Goal: Transaction & Acquisition: Purchase product/service

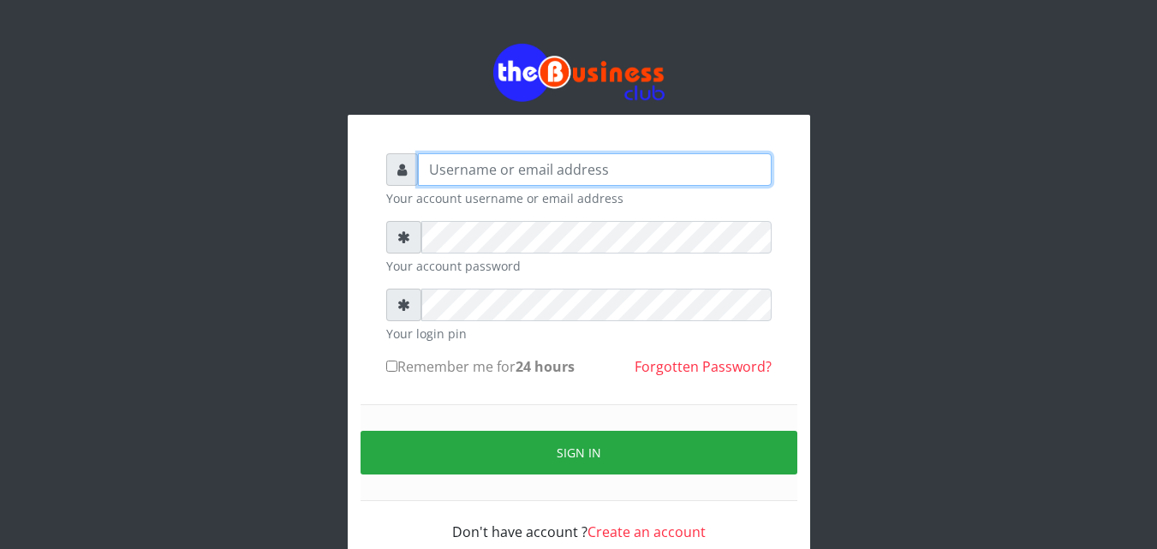
type input "omodaraoluwabukola7@gmail.com"
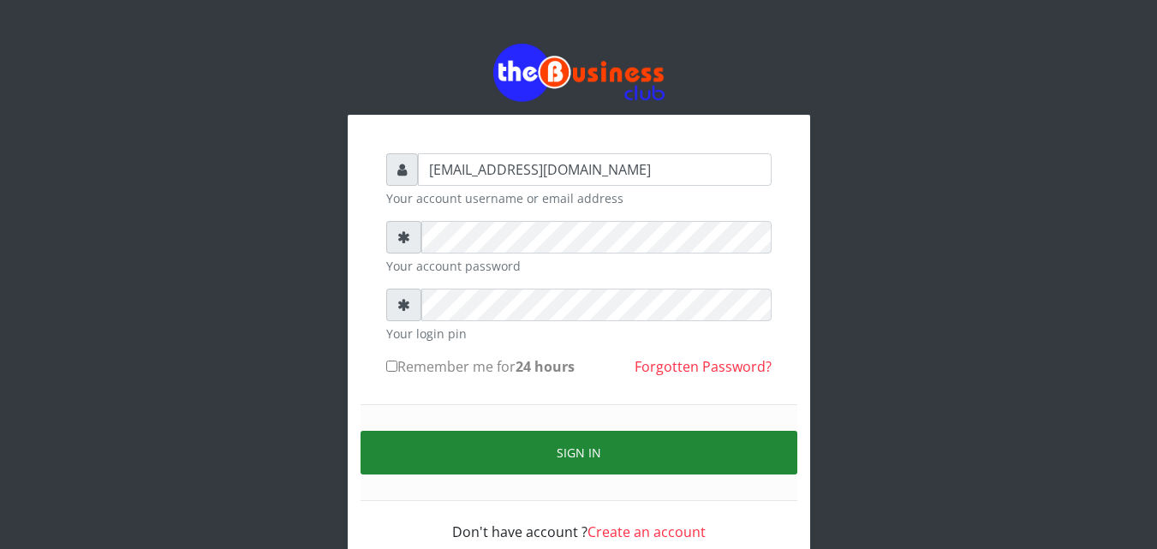
click at [434, 466] on button "Sign in" at bounding box center [579, 453] width 437 height 44
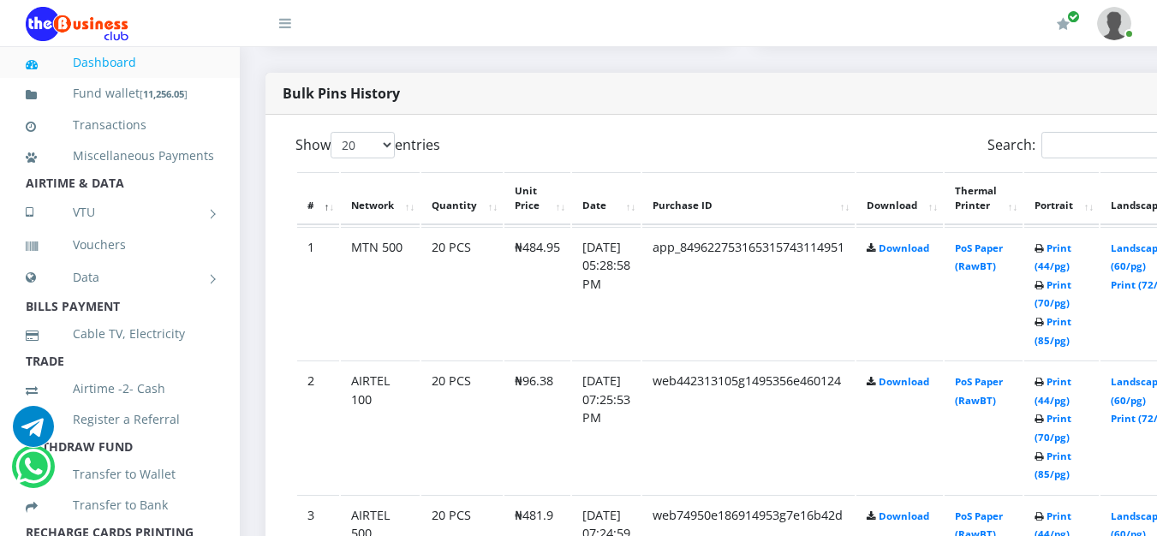
scroll to position [942, 0]
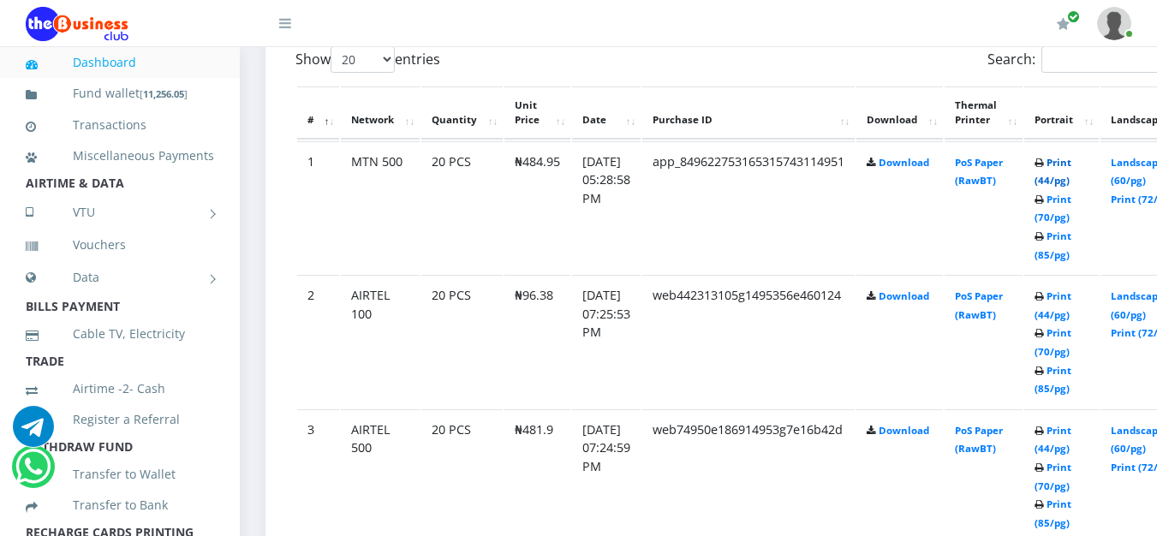
click at [1072, 165] on link "Print (44/pg)" at bounding box center [1053, 172] width 37 height 32
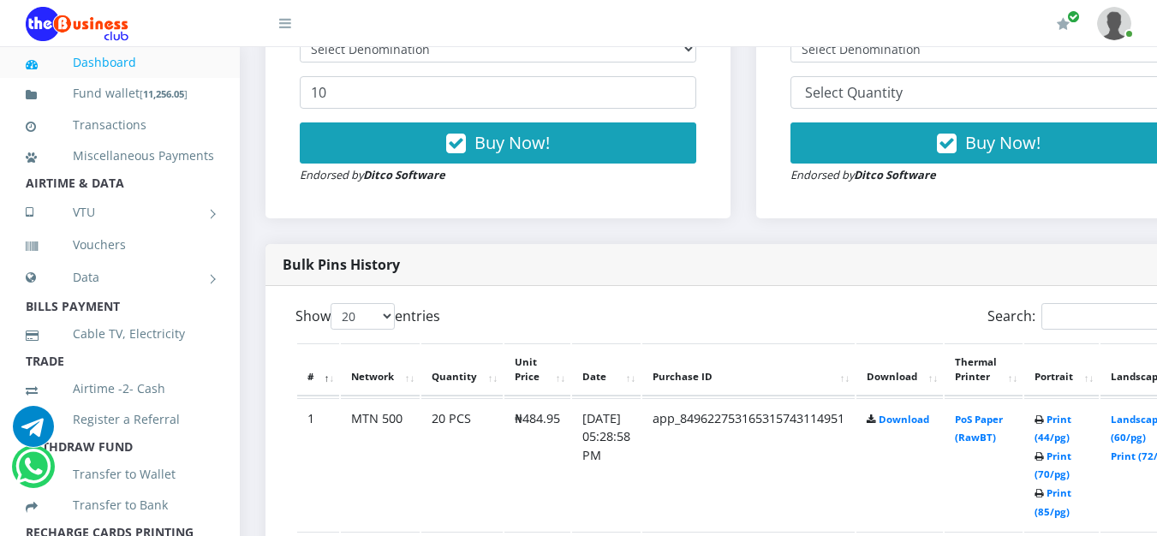
scroll to position [600, 0]
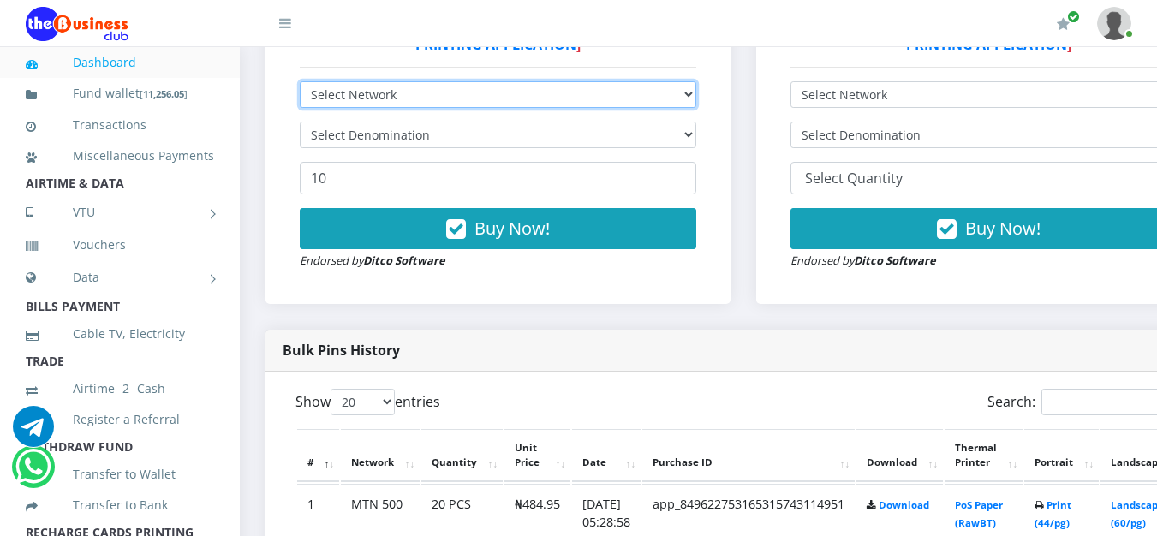
click at [696, 98] on select "Select Network MTN Globacom 9Mobile Airtel" at bounding box center [498, 94] width 397 height 27
select select "MTN"
click at [300, 85] on select "Select Network MTN Globacom 9Mobile Airtel" at bounding box center [498, 94] width 397 height 27
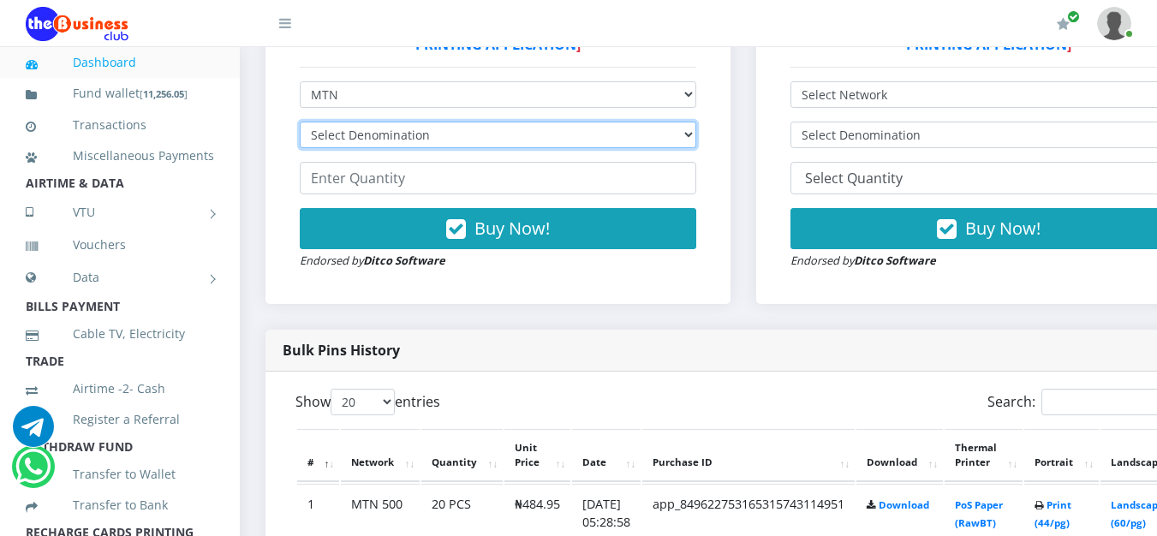
click at [692, 132] on select "Select Denomination MTN NGN100 - ₦96.99 MTN NGN200 - ₦193.98 MTN NGN400 - ₦387.…" at bounding box center [498, 135] width 397 height 27
click at [692, 141] on select "Select Denomination MTN NGN100 - ₦96.99 MTN NGN200 - ₦193.98 MTN NGN400 - ₦387.…" at bounding box center [498, 135] width 397 height 27
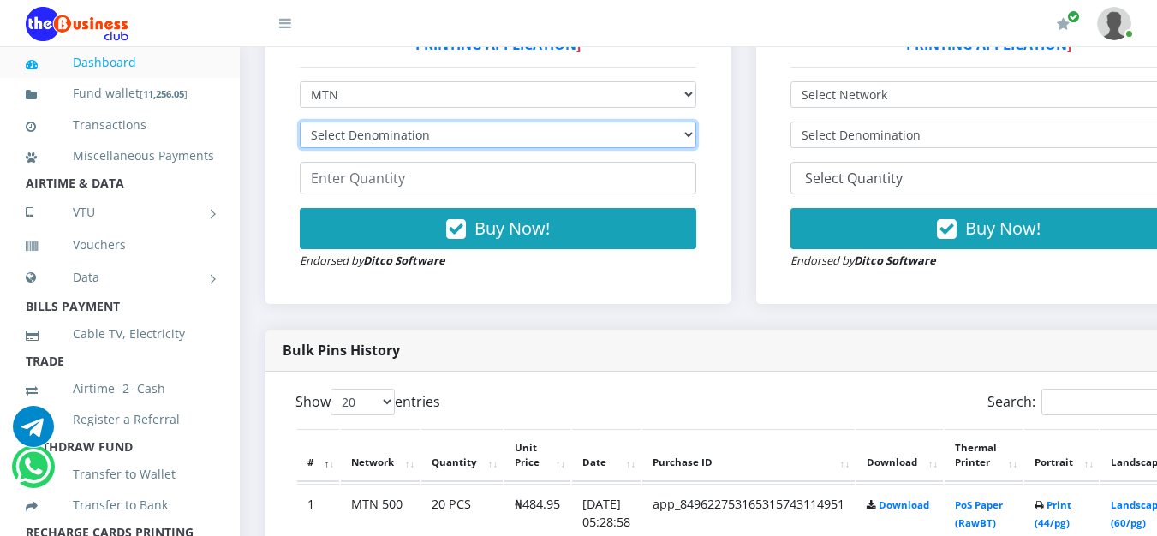
click at [692, 141] on select "Select Denomination MTN NGN100 - ₦96.99 MTN NGN200 - ₦193.98 MTN NGN400 - ₦387.…" at bounding box center [498, 135] width 397 height 27
click at [697, 139] on select "Select Denomination MTN NGN100 - ₦96.99 MTN NGN200 - ₦193.98 MTN NGN400 - ₦387.…" at bounding box center [498, 135] width 397 height 27
select select "484.95-500"
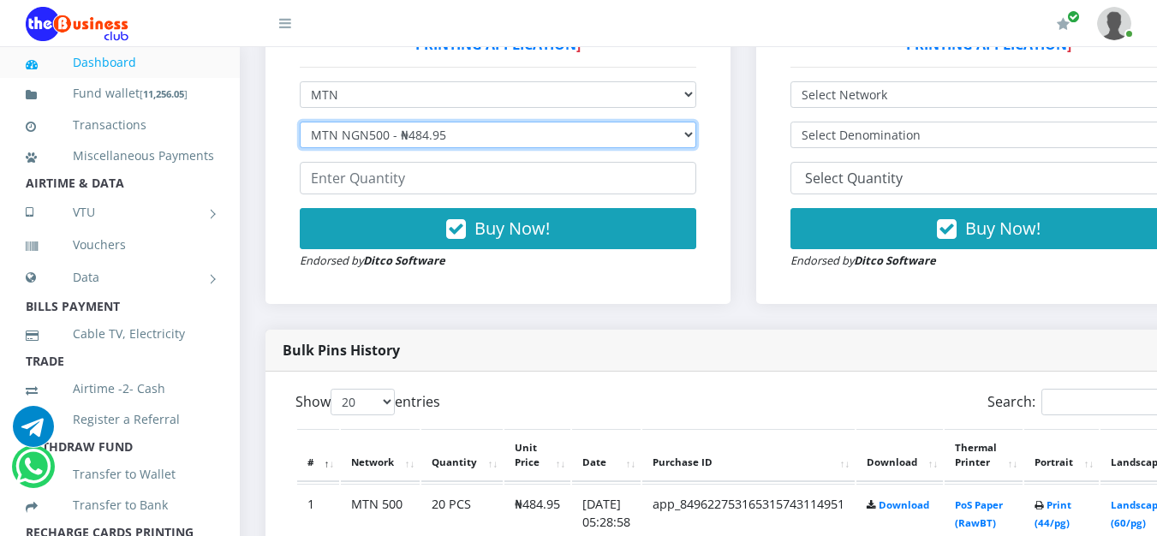
click at [300, 125] on select "Select Denomination MTN NGN100 - ₦96.99 MTN NGN200 - ₦193.98 MTN NGN400 - ₦387.…" at bounding box center [498, 135] width 397 height 27
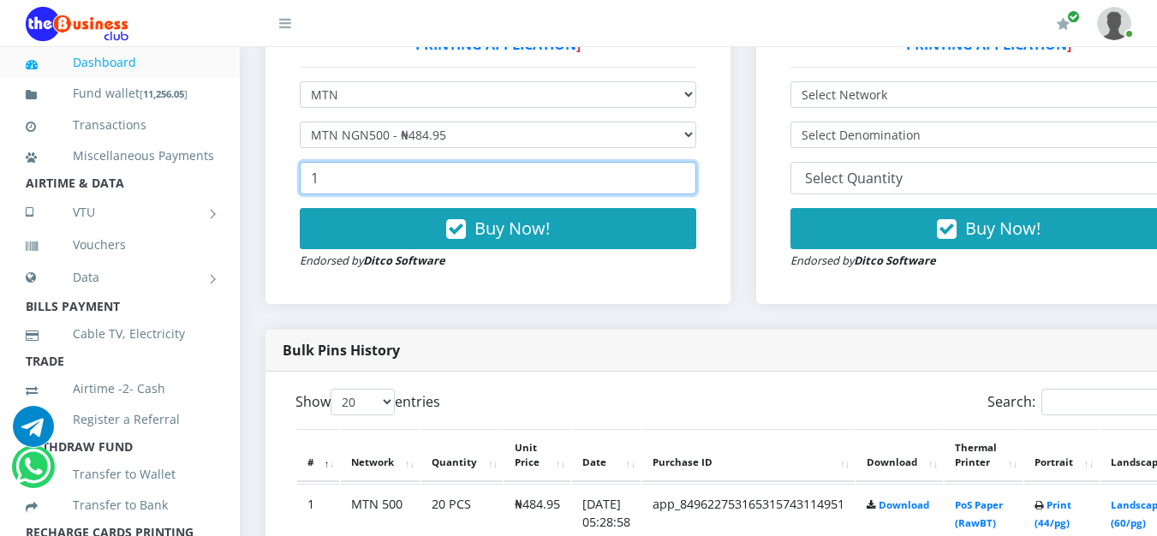
click at [694, 175] on input "1" at bounding box center [498, 178] width 397 height 33
click at [694, 175] on input "2" at bounding box center [498, 178] width 397 height 33
click at [694, 175] on input "12" at bounding box center [498, 178] width 397 height 33
click at [694, 175] on input "13" at bounding box center [498, 178] width 397 height 33
click at [694, 175] on input "14" at bounding box center [498, 178] width 397 height 33
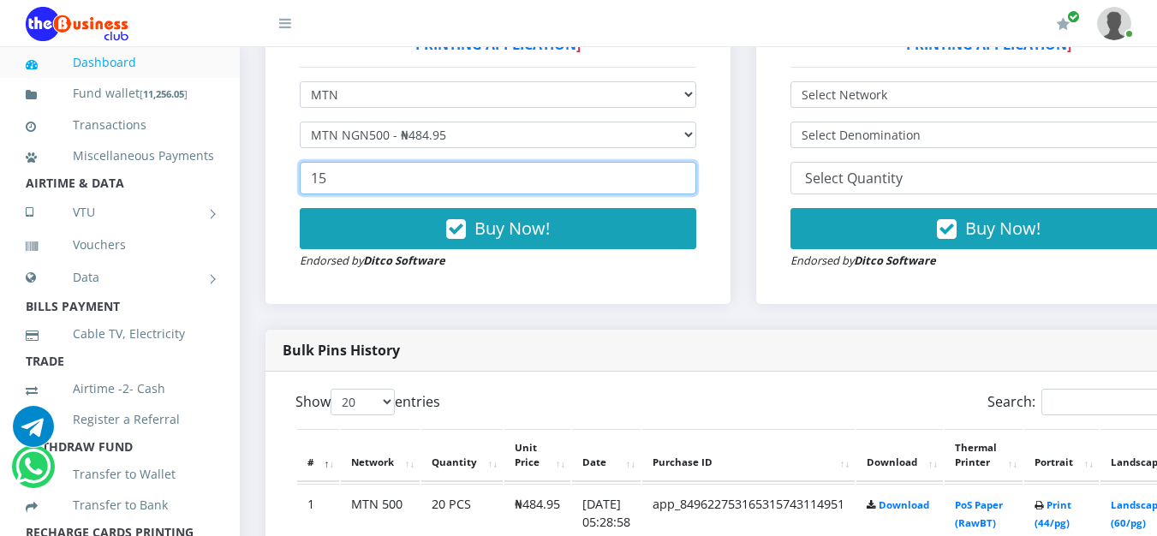
click at [694, 175] on input "15" at bounding box center [498, 178] width 397 height 33
click at [694, 188] on input "14" at bounding box center [498, 178] width 397 height 33
click at [694, 188] on input "13" at bounding box center [498, 178] width 397 height 33
click at [694, 188] on input "12" at bounding box center [498, 178] width 397 height 33
click at [694, 188] on input "11" at bounding box center [498, 178] width 397 height 33
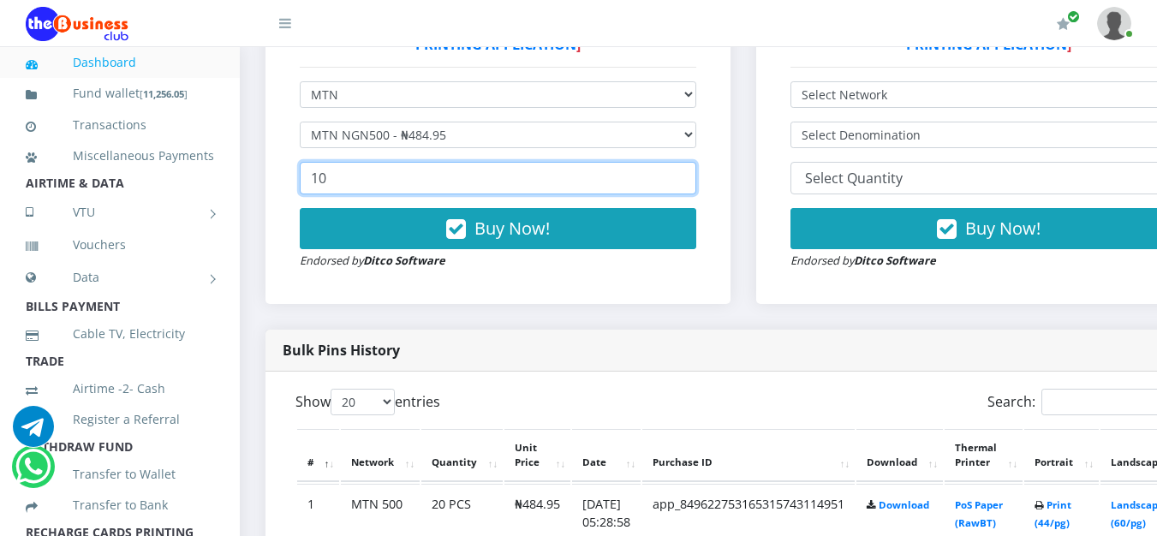
type input "10"
click at [694, 188] on input "10" at bounding box center [498, 178] width 397 height 33
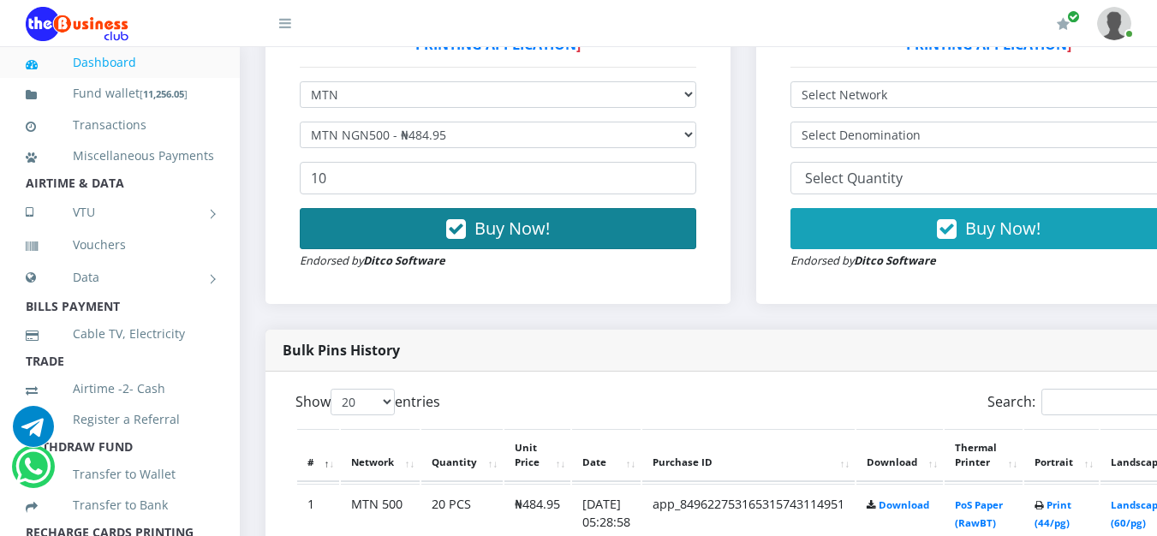
click at [569, 244] on button "Buy Now!" at bounding box center [498, 228] width 397 height 41
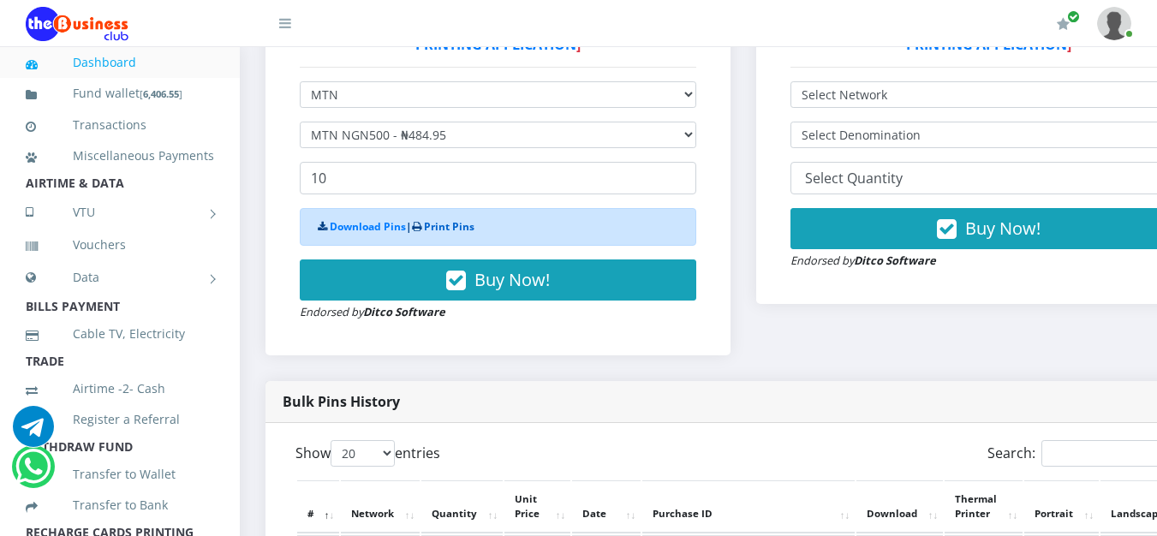
click at [454, 226] on link "Print Pins" at bounding box center [449, 226] width 51 height 15
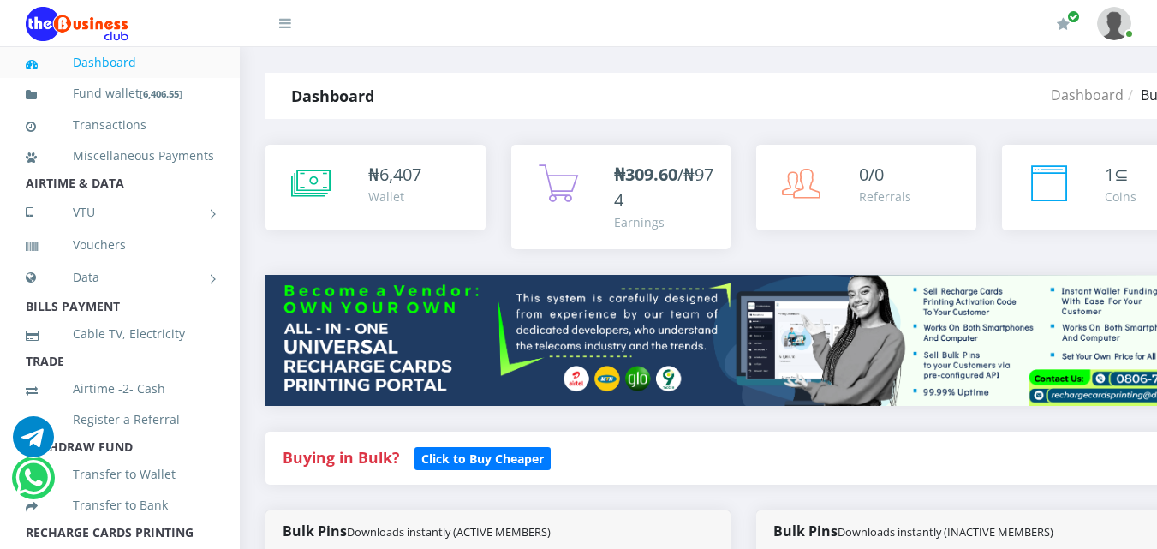
select select "MTN"
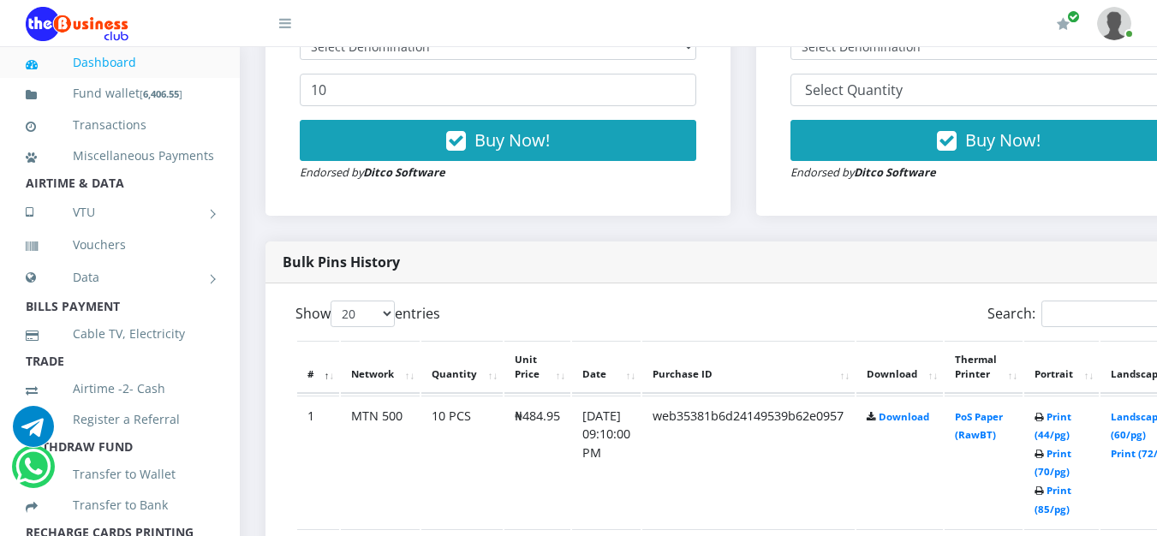
scroll to position [774, 0]
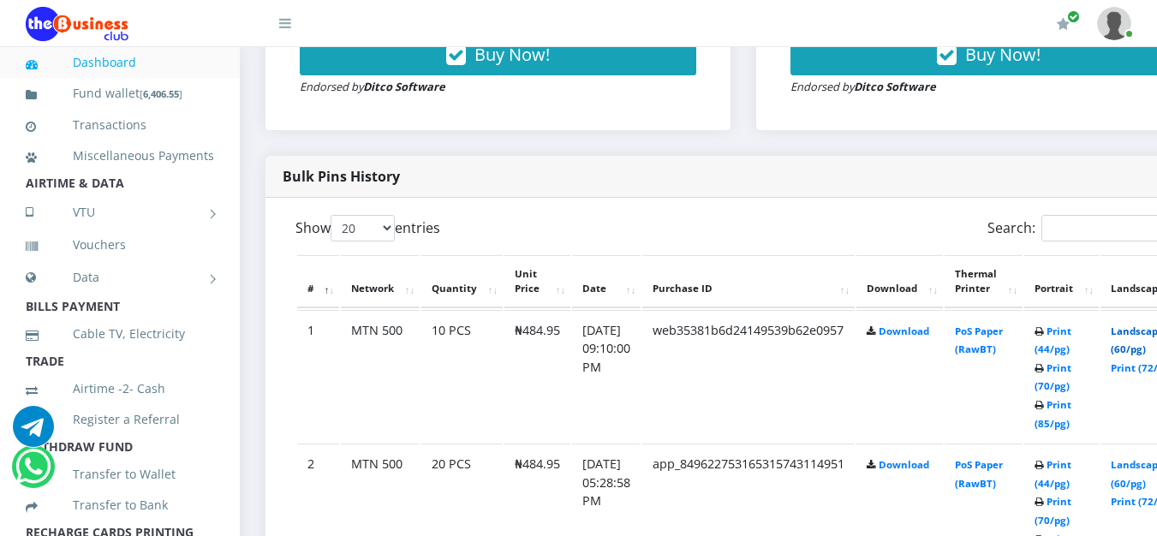
click at [1147, 341] on link "Landscape (60/pg)" at bounding box center [1137, 341] width 53 height 32
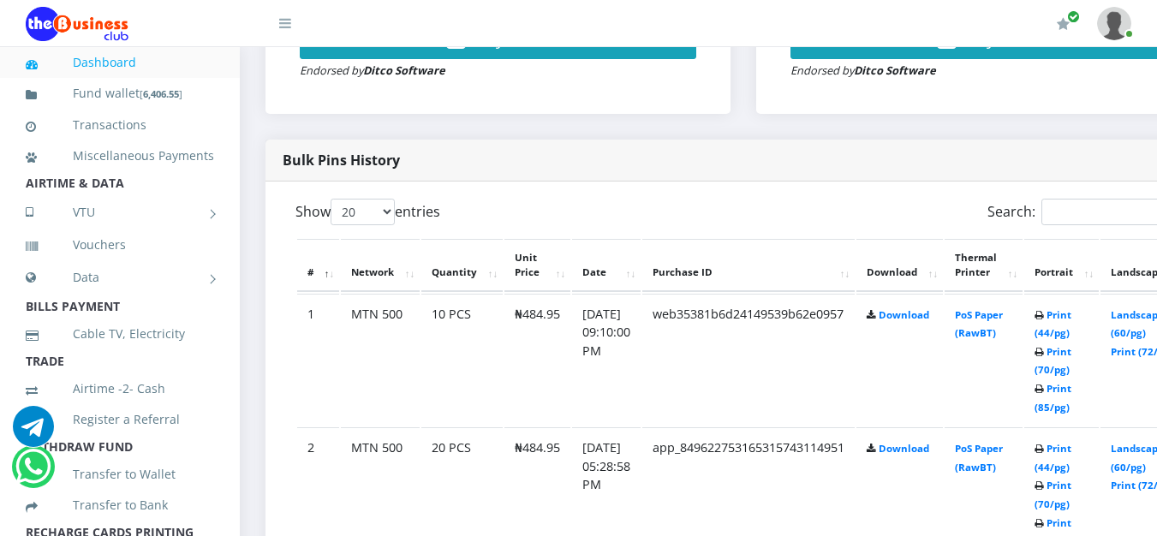
scroll to position [774, 0]
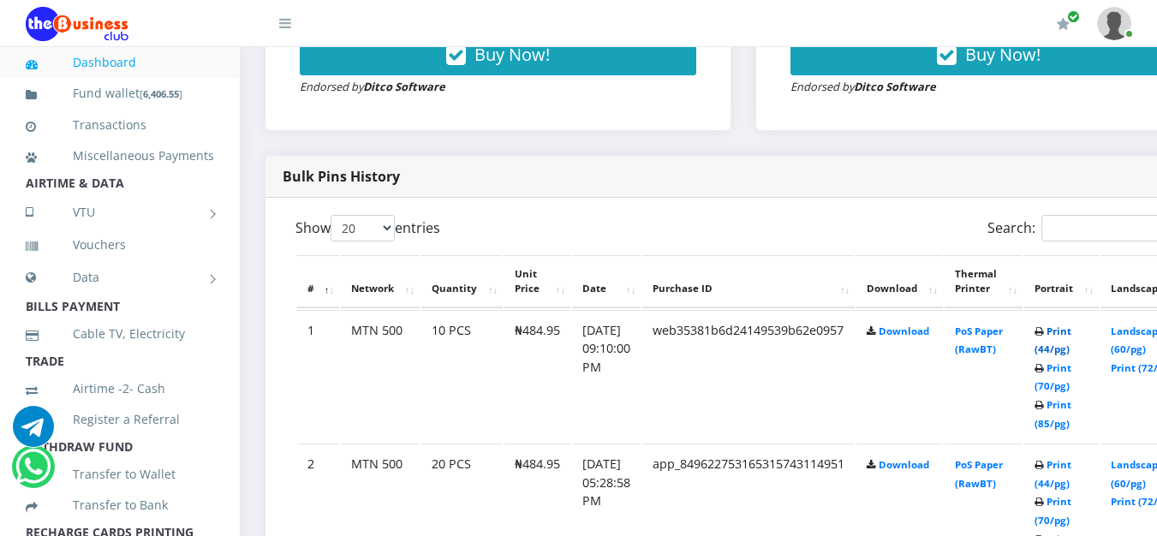
click at [1072, 330] on link "Print (44/pg)" at bounding box center [1053, 341] width 37 height 32
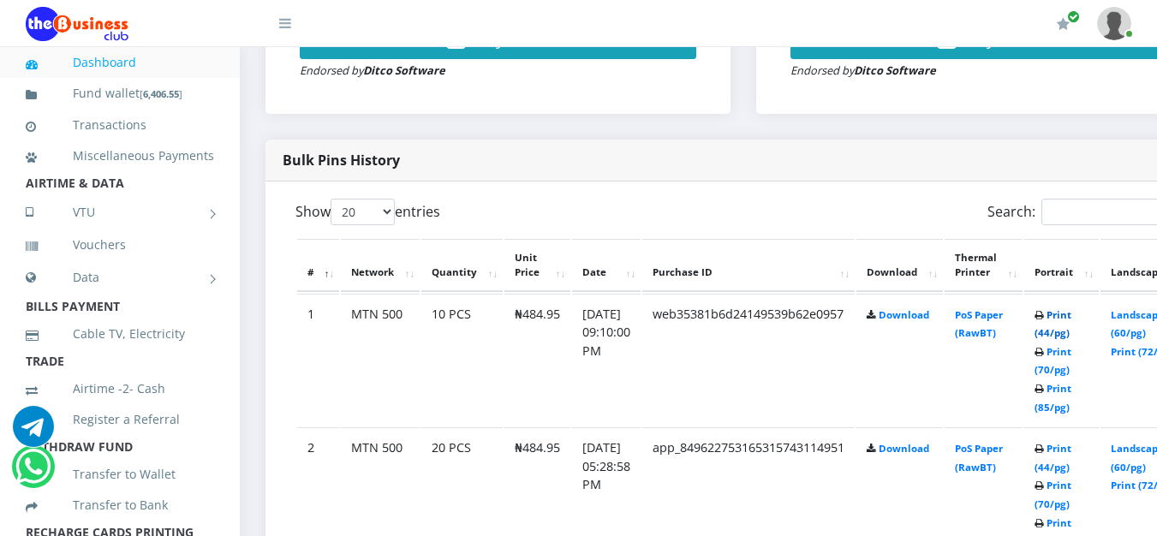
click at [1072, 316] on link "Print (44/pg)" at bounding box center [1053, 324] width 37 height 32
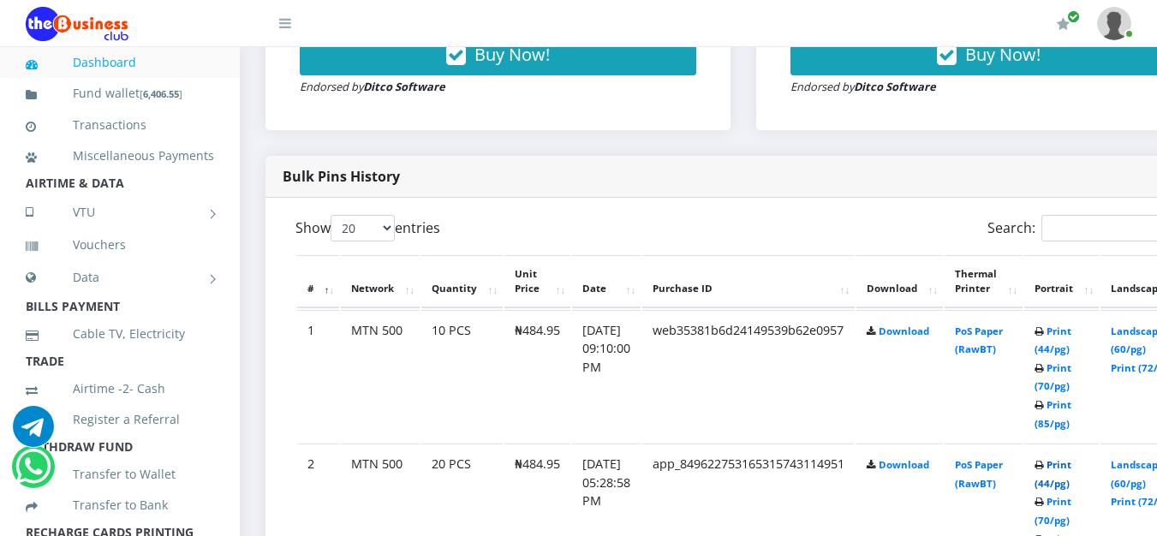
click at [1072, 473] on link "Print (44/pg)" at bounding box center [1053, 474] width 37 height 32
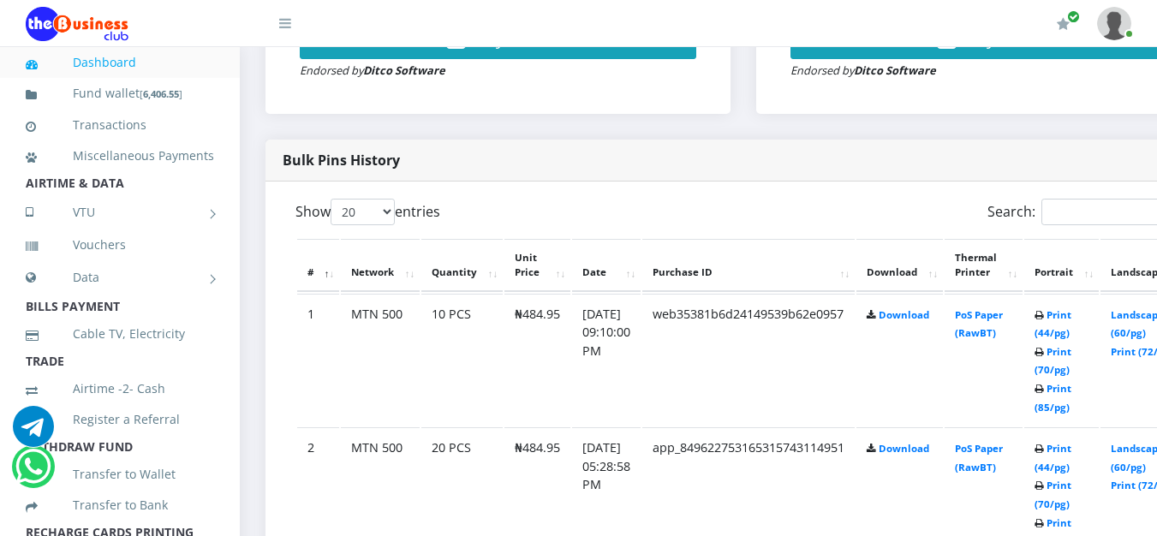
scroll to position [774, 0]
